Goal: Use online tool/utility: Utilize a website feature to perform a specific function

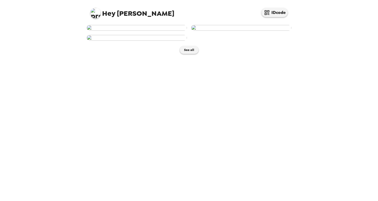
click at [231, 31] on img at bounding box center [241, 28] width 100 height 6
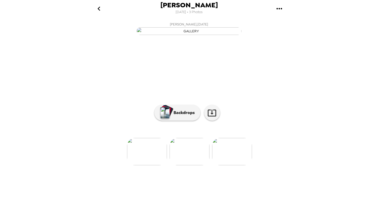
scroll to position [26, 0]
click at [180, 121] on button "Backdrops" at bounding box center [177, 113] width 46 height 16
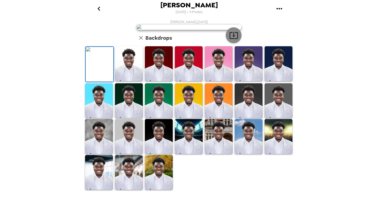
scroll to position [87, 0]
click at [184, 154] on img at bounding box center [189, 136] width 28 height 35
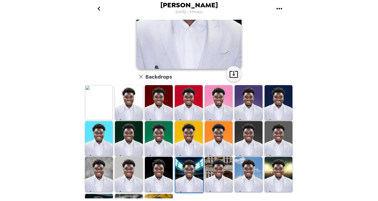
scroll to position [115, 0]
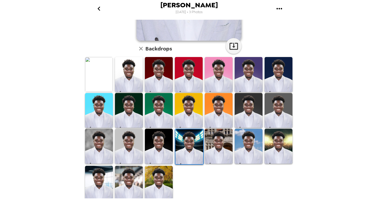
click at [133, 180] on img at bounding box center [129, 183] width 28 height 35
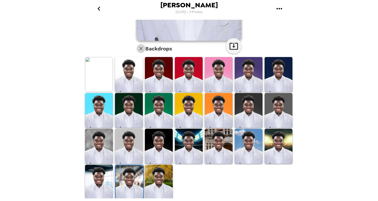
click at [142, 50] on button "button" at bounding box center [141, 48] width 9 height 9
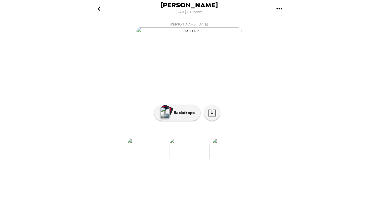
scroll to position [26, 0]
click at [173, 121] on button "Backdrops" at bounding box center [177, 113] width 46 height 16
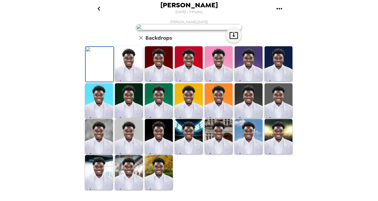
click at [132, 181] on img at bounding box center [129, 172] width 28 height 35
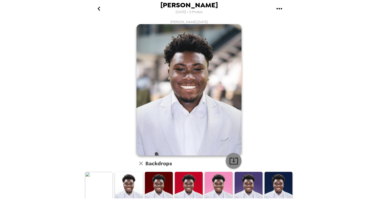
click at [229, 162] on icon "button" at bounding box center [233, 160] width 9 height 9
